Goal: Task Accomplishment & Management: Complete application form

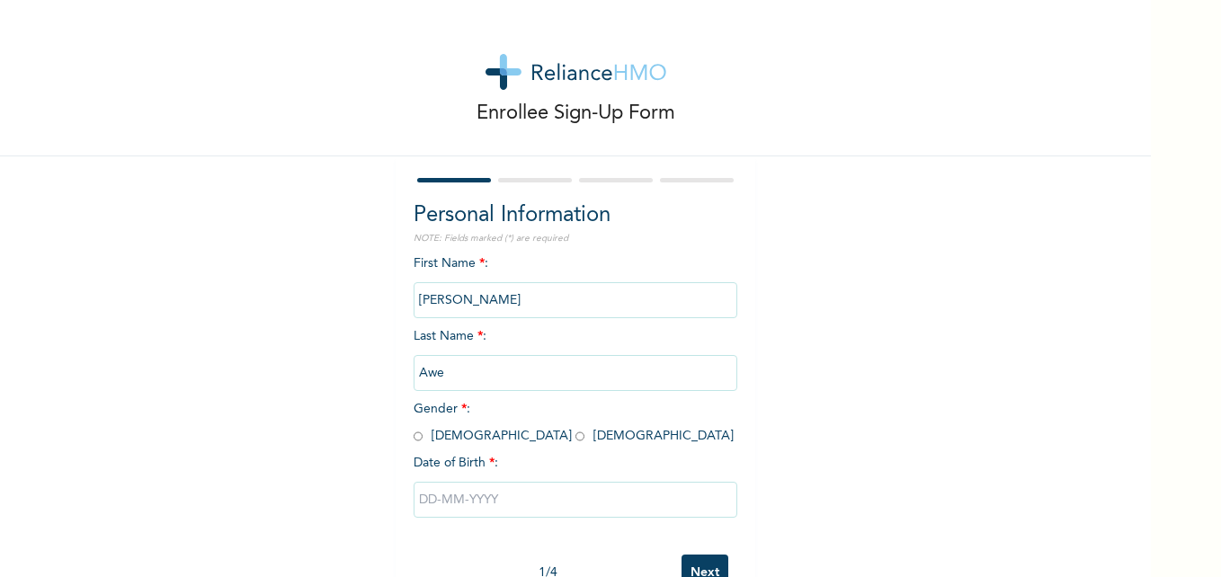
scroll to position [55, 0]
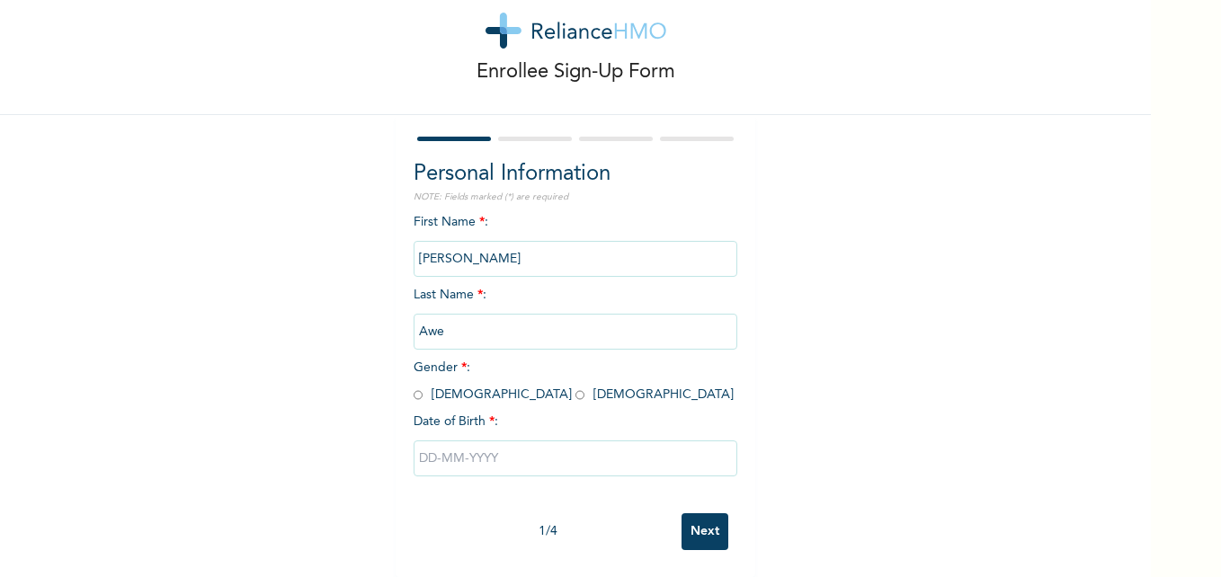
click at [414, 387] on input "radio" at bounding box center [418, 395] width 9 height 17
radio input "true"
click at [446, 442] on input "text" at bounding box center [576, 459] width 324 height 36
select select "7"
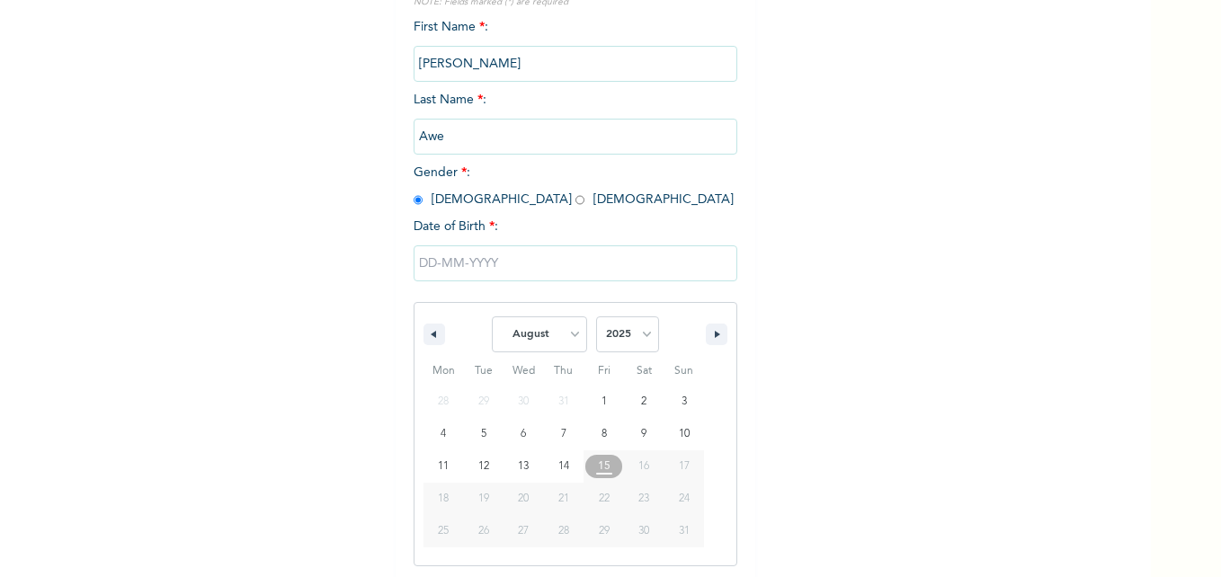
scroll to position [240, 0]
click at [425, 264] on input "text" at bounding box center [576, 260] width 324 height 36
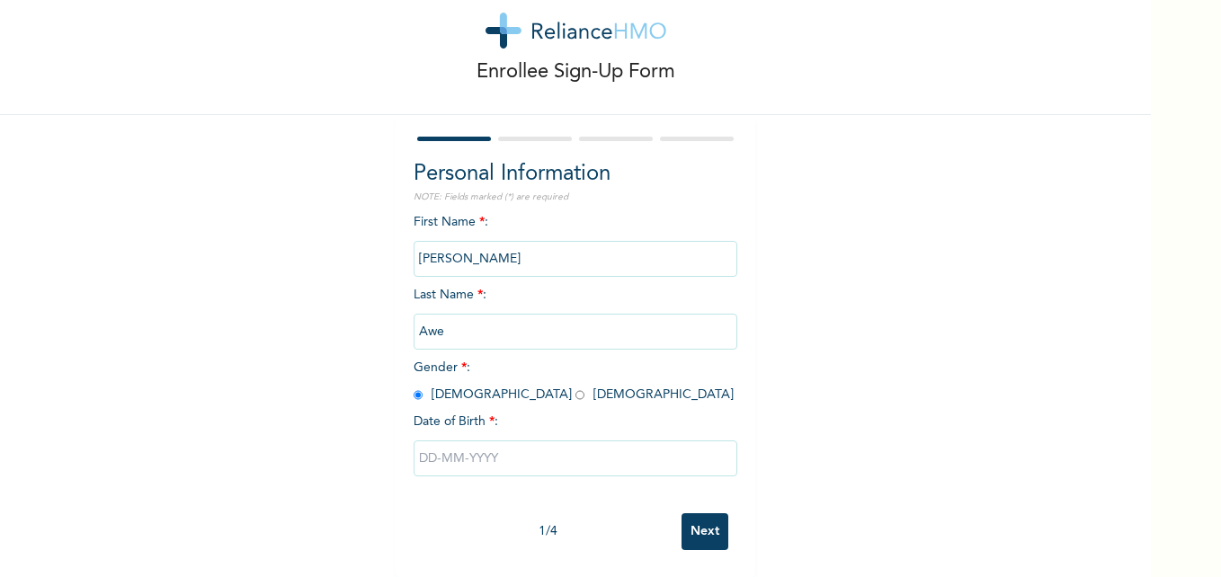
scroll to position [55, 0]
click at [416, 443] on input "text" at bounding box center [576, 459] width 324 height 36
select select "7"
type input "[DATE]"
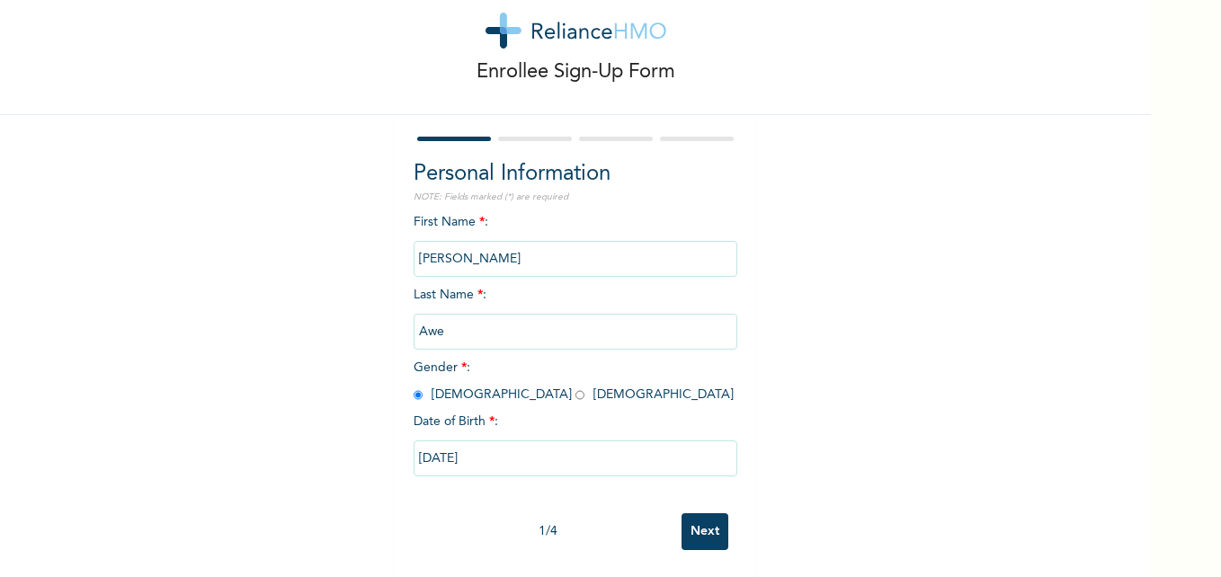
scroll to position [55, 0]
click at [422, 449] on input "[DATE]" at bounding box center [576, 459] width 324 height 36
select select "7"
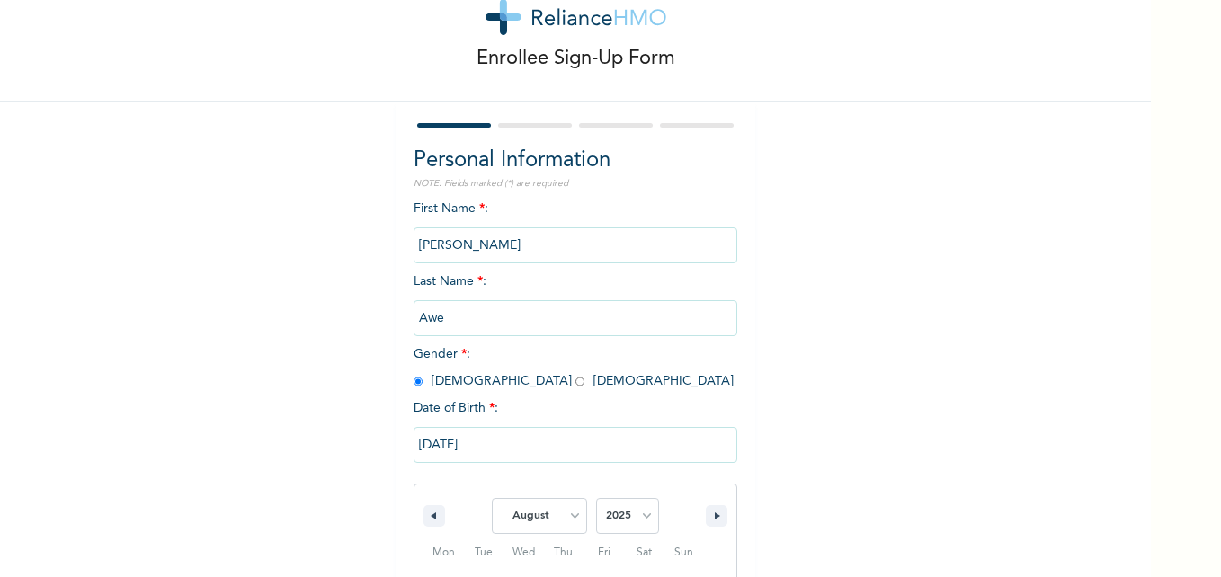
scroll to position [240, 0]
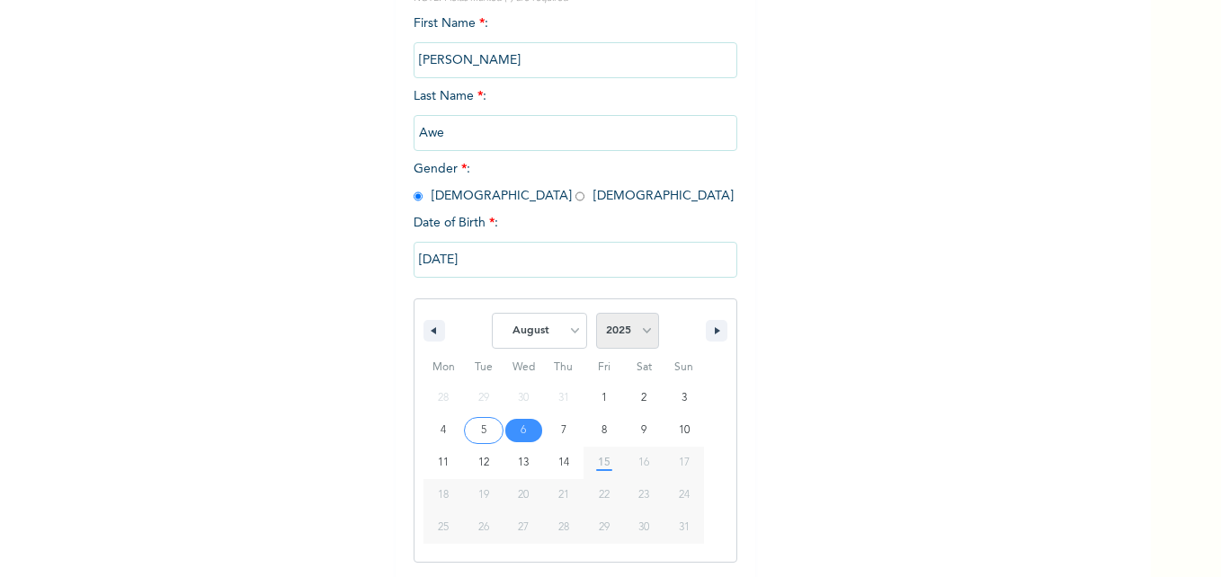
click at [647, 335] on select "2025 2024 2023 2022 2021 2020 2019 2018 2017 2016 2015 2014 2013 2012 2011 2010…" at bounding box center [627, 331] width 63 height 36
select select "1990"
click at [596, 314] on select "2025 2024 2023 2022 2021 2020 2019 2018 2017 2016 2015 2014 2013 2012 2011 2010…" at bounding box center [627, 331] width 63 height 36
type input "[DATE]"
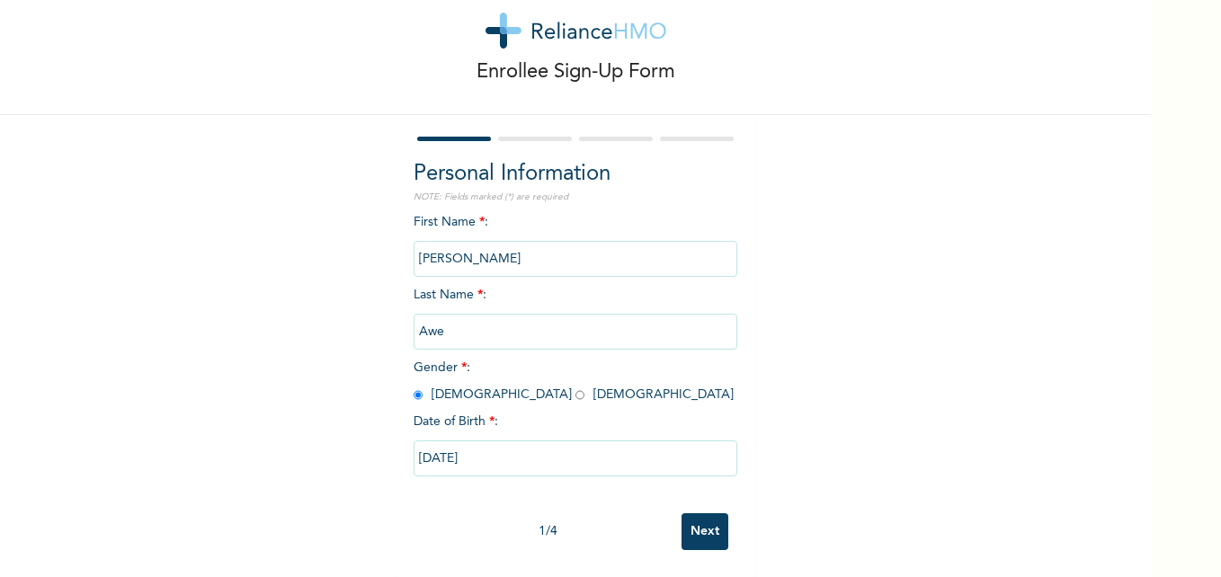
click at [426, 444] on input "[DATE]" at bounding box center [576, 459] width 324 height 36
select select "7"
select select "1990"
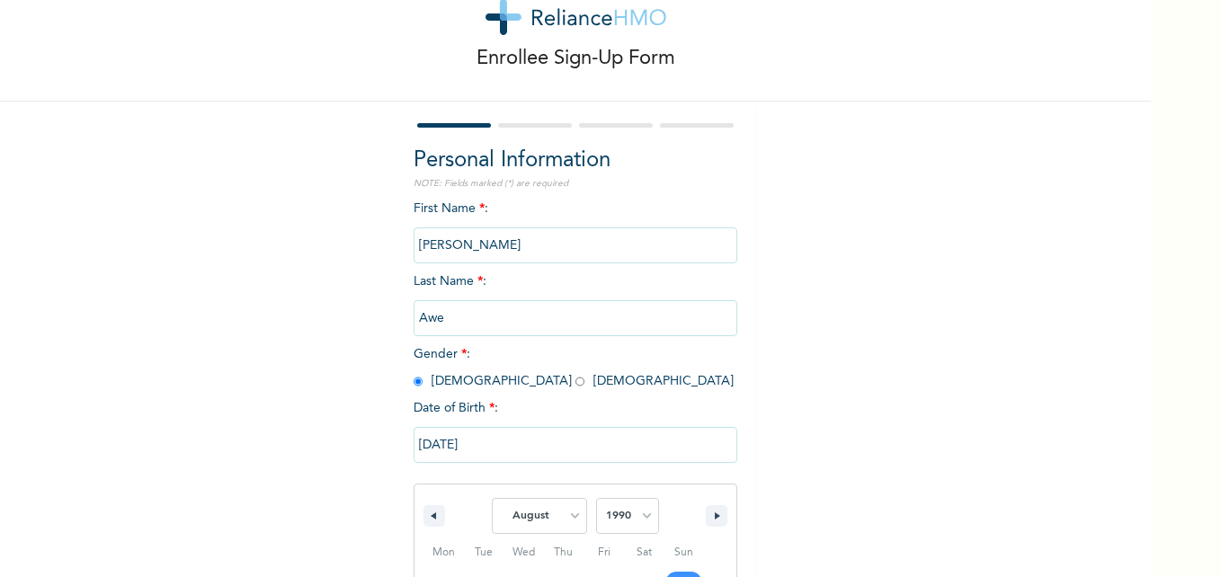
scroll to position [240, 0]
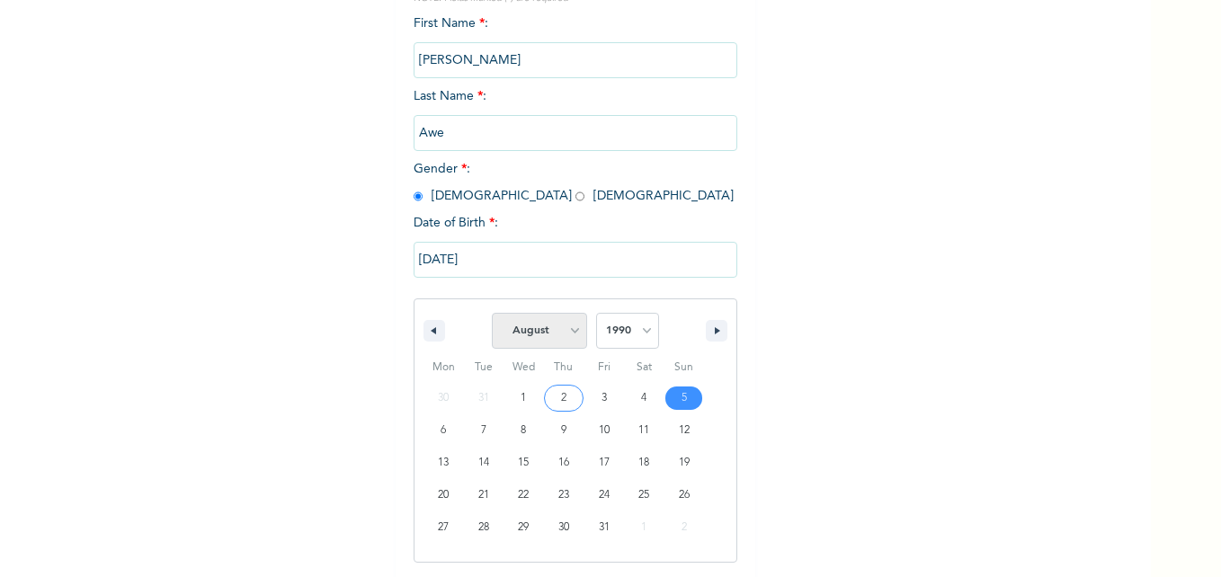
click at [568, 337] on select "January February March April May June July August September October November De…" at bounding box center [539, 331] width 95 height 36
select select "4"
click at [492, 314] on select "January February March April May June July August September October November De…" at bounding box center [539, 331] width 95 height 36
type input "[DATE]"
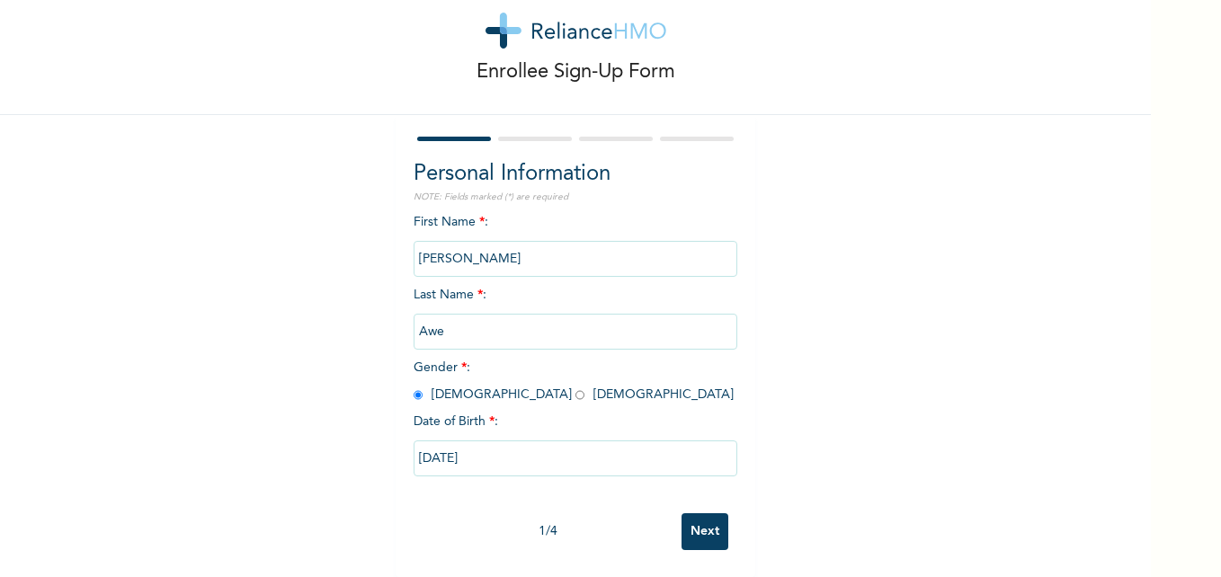
click at [708, 521] on input "Next" at bounding box center [705, 532] width 47 height 37
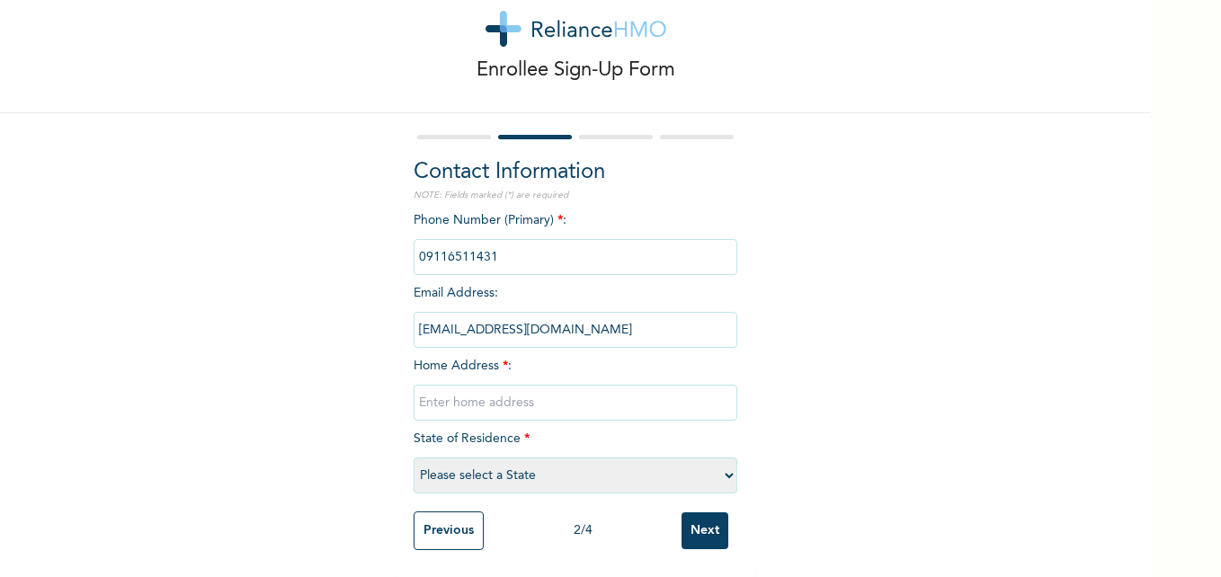
click at [592, 321] on input "[EMAIL_ADDRESS][DOMAIN_NAME]" at bounding box center [576, 330] width 324 height 36
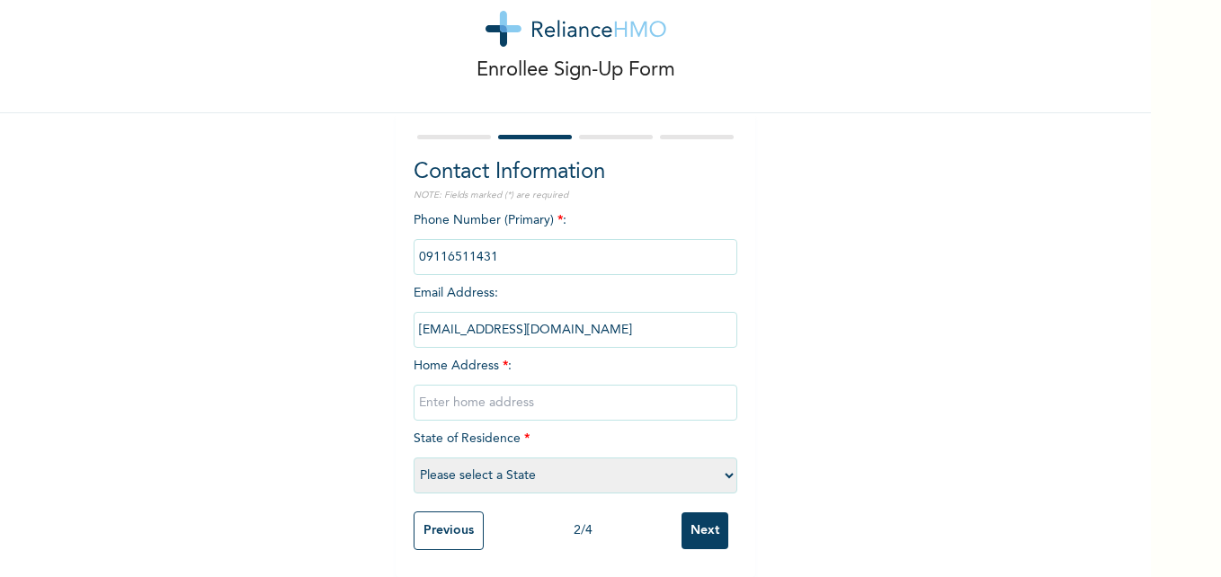
click at [592, 321] on input "[EMAIL_ADDRESS][DOMAIN_NAME]" at bounding box center [576, 330] width 324 height 36
click at [594, 321] on input "[EMAIL_ADDRESS][DOMAIN_NAME]" at bounding box center [576, 330] width 324 height 36
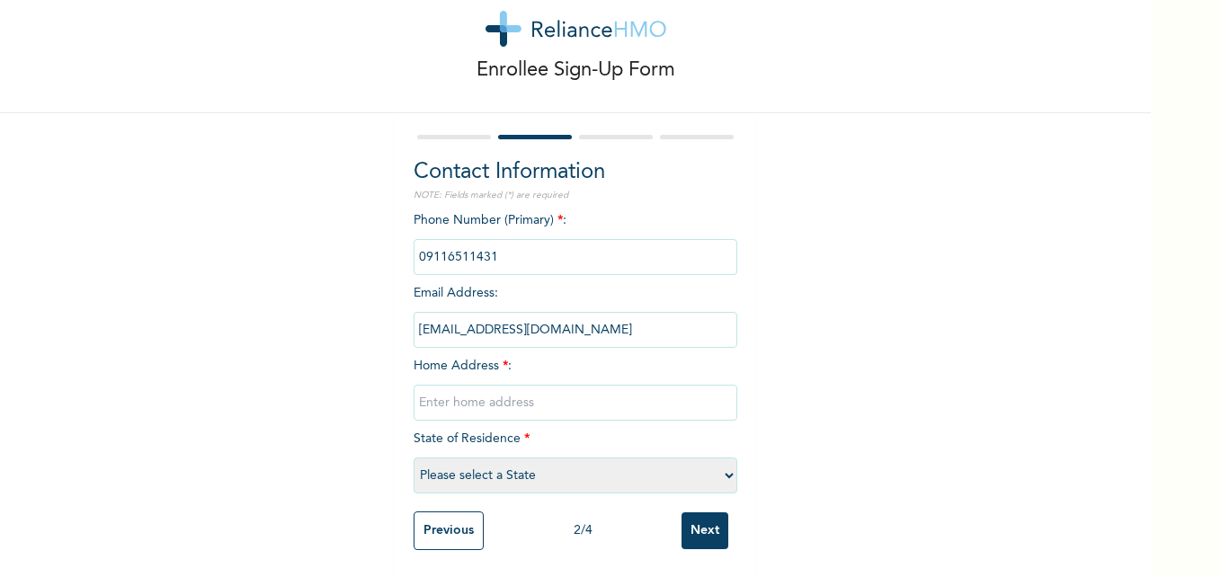
click at [660, 327] on input "[EMAIL_ADDRESS][DOMAIN_NAME]" at bounding box center [576, 330] width 324 height 36
click at [603, 312] on input "[EMAIL_ADDRESS][DOMAIN_NAME]" at bounding box center [576, 330] width 324 height 36
drag, startPoint x: 603, startPoint y: 308, endPoint x: 616, endPoint y: 318, distance: 16.7
click at [616, 318] on input "[EMAIL_ADDRESS][DOMAIN_NAME]" at bounding box center [576, 330] width 324 height 36
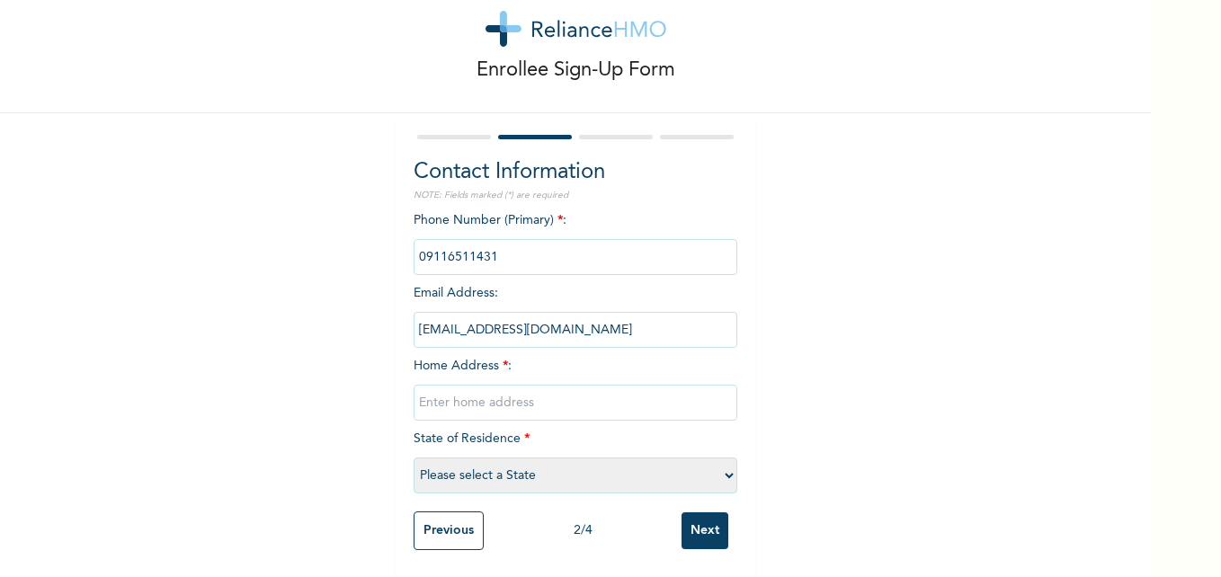
click at [627, 326] on input "[EMAIL_ADDRESS][DOMAIN_NAME]" at bounding box center [576, 330] width 324 height 36
drag, startPoint x: 627, startPoint y: 326, endPoint x: 618, endPoint y: 382, distance: 56.5
click at [618, 385] on input "text" at bounding box center [576, 403] width 324 height 36
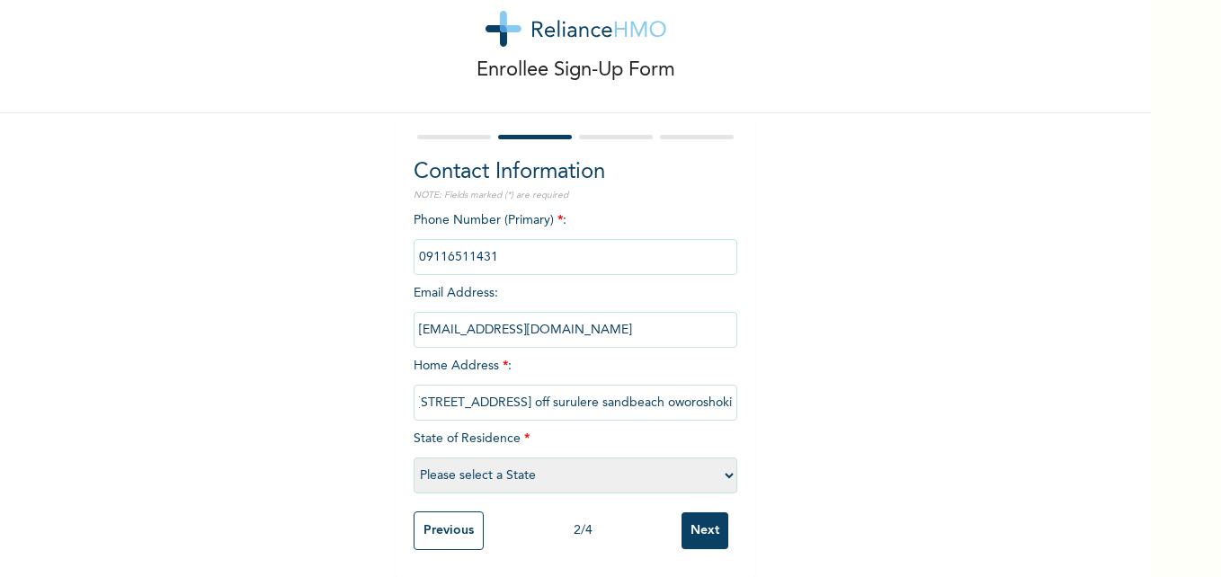
type input "[STREET_ADDRESS] off surulere sandbeach oworoshoki"
click at [728, 463] on select "Please select a State [PERSON_NAME] (FCT) [PERSON_NAME] Ibom [GEOGRAPHIC_DATA] …" at bounding box center [576, 476] width 324 height 36
select select "25"
click at [414, 458] on select "Please select a State [PERSON_NAME] (FCT) [PERSON_NAME] Ibom [GEOGRAPHIC_DATA] …" at bounding box center [576, 476] width 324 height 36
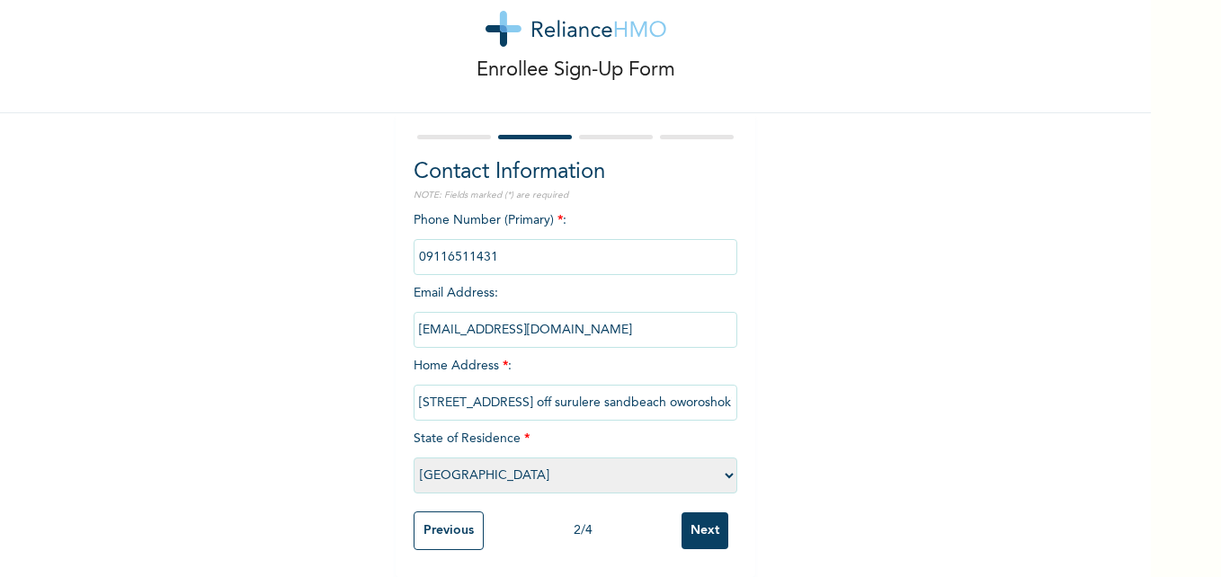
scroll to position [57, 0]
click at [690, 513] on input "Next" at bounding box center [705, 531] width 47 height 37
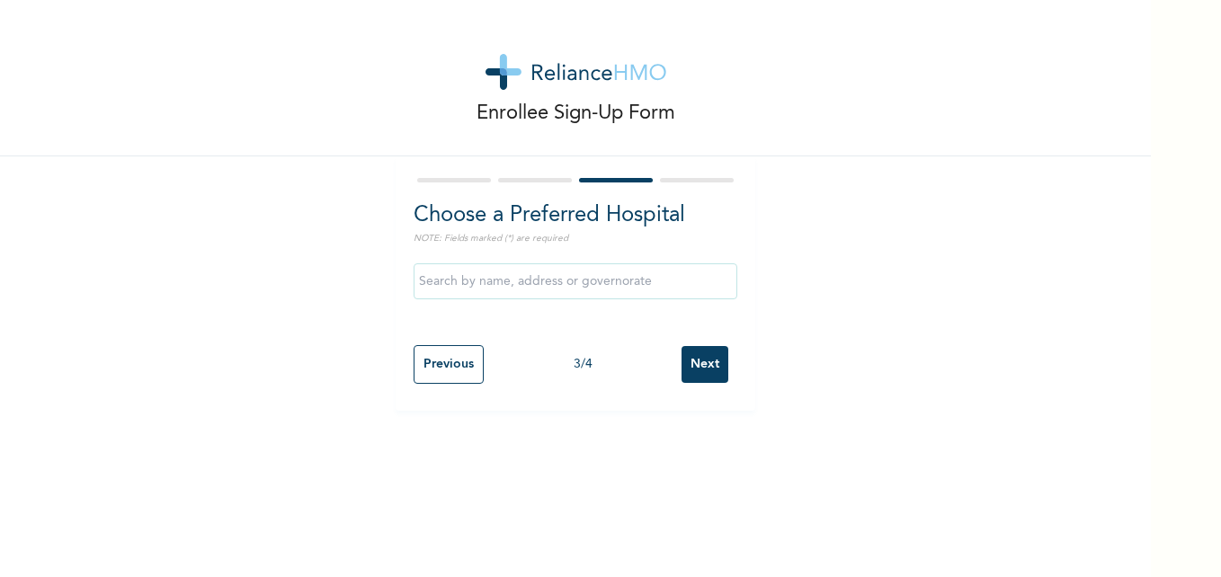
scroll to position [0, 0]
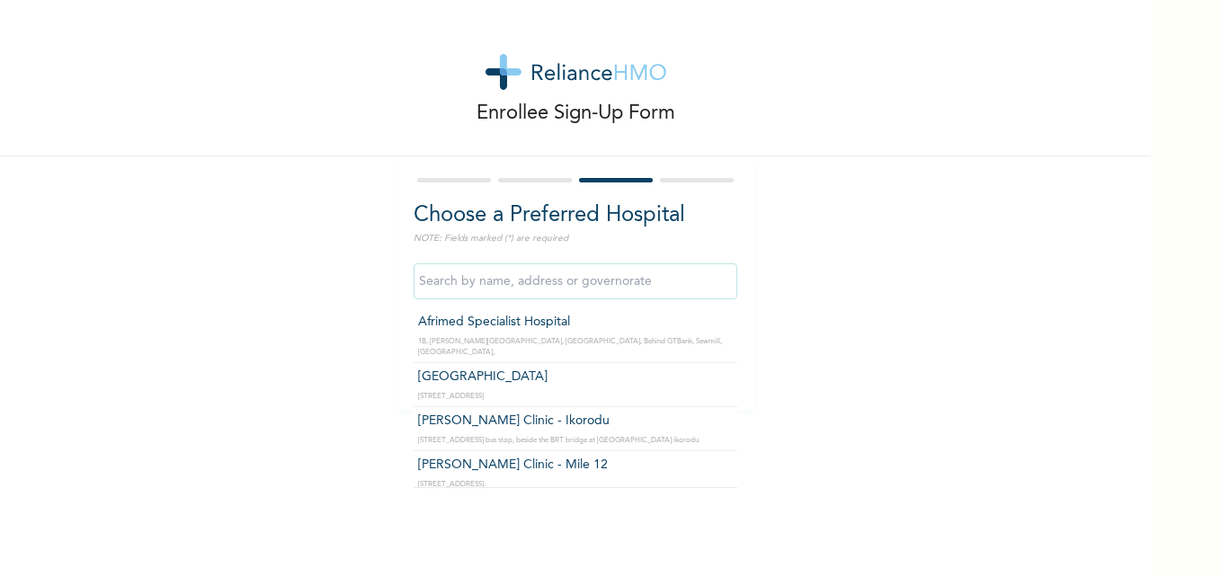
click at [560, 272] on input "text" at bounding box center [576, 282] width 324 height 36
